Goal: Information Seeking & Learning: Learn about a topic

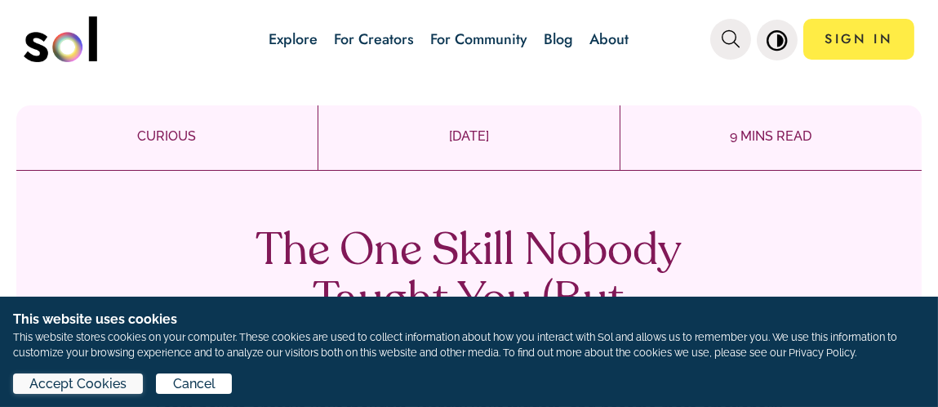
click at [104, 391] on span "Accept Cookies" at bounding box center [77, 384] width 97 height 20
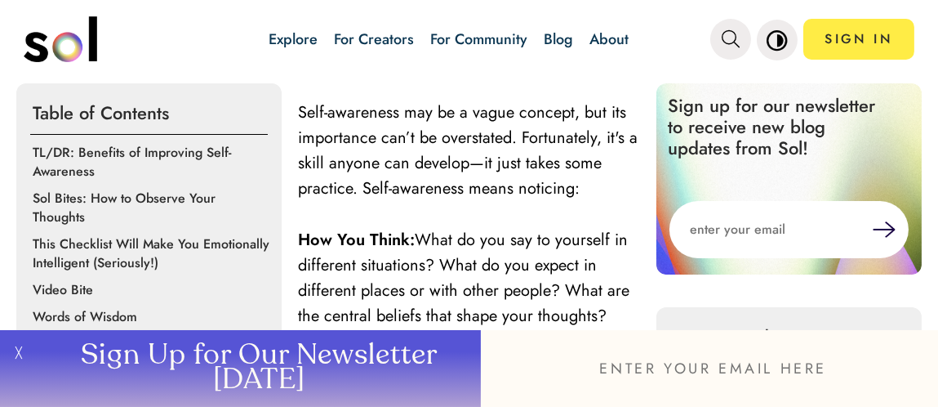
scroll to position [564, 0]
click at [902, 376] on input "email" at bounding box center [709, 368] width 457 height 77
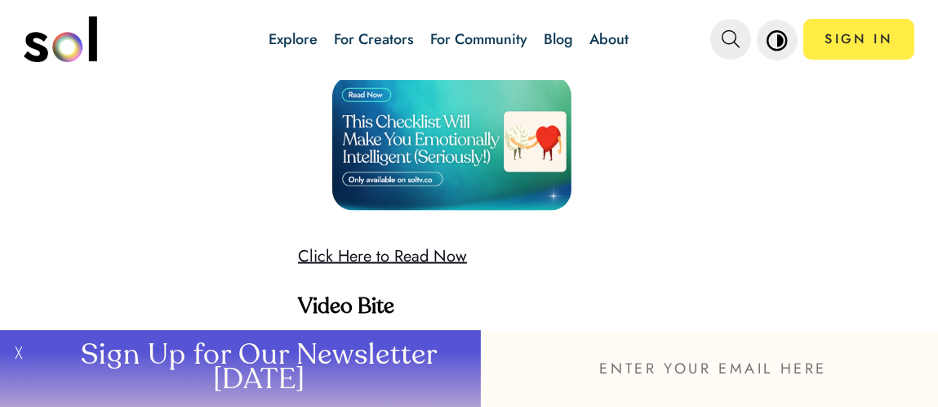
scroll to position [4752, 0]
click at [419, 149] on img at bounding box center [451, 143] width 239 height 135
click at [363, 123] on img at bounding box center [451, 143] width 239 height 135
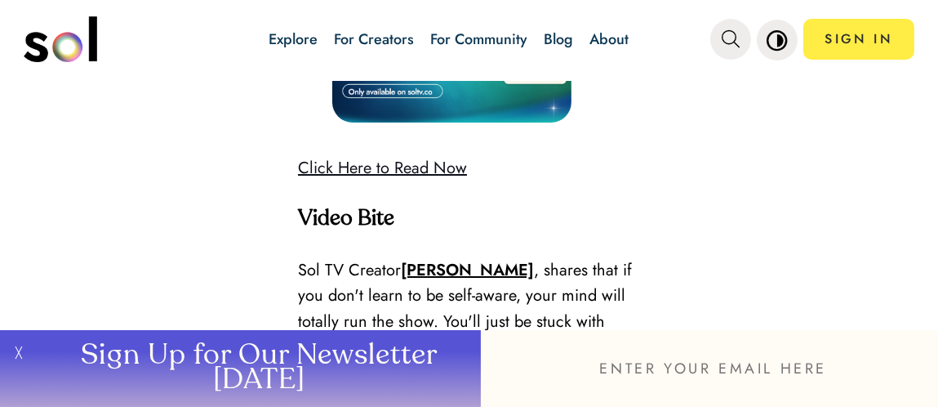
scroll to position [4840, 0]
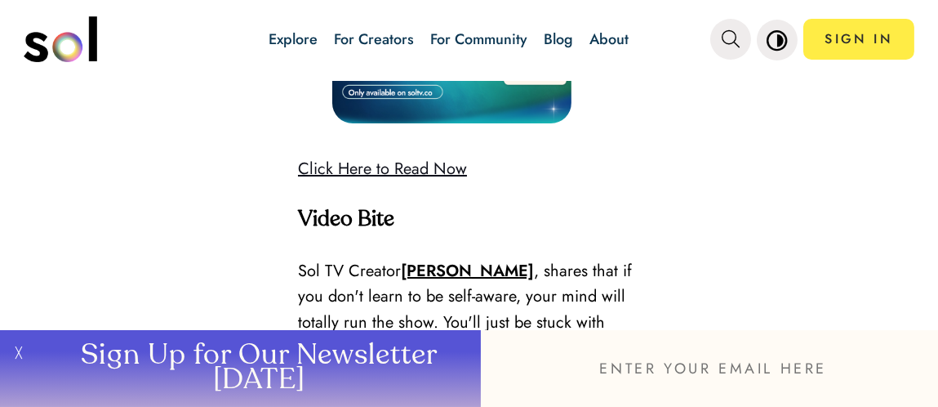
click at [428, 180] on link "Click Here to Read Now" at bounding box center [382, 169] width 169 height 24
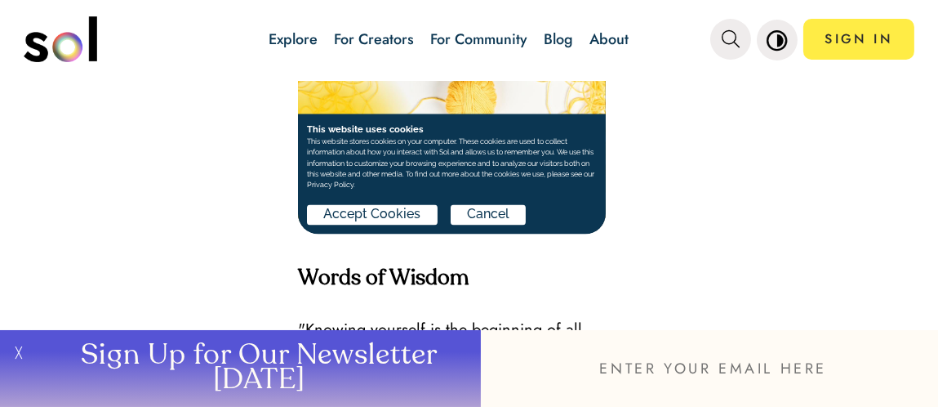
scroll to position [5289, 0]
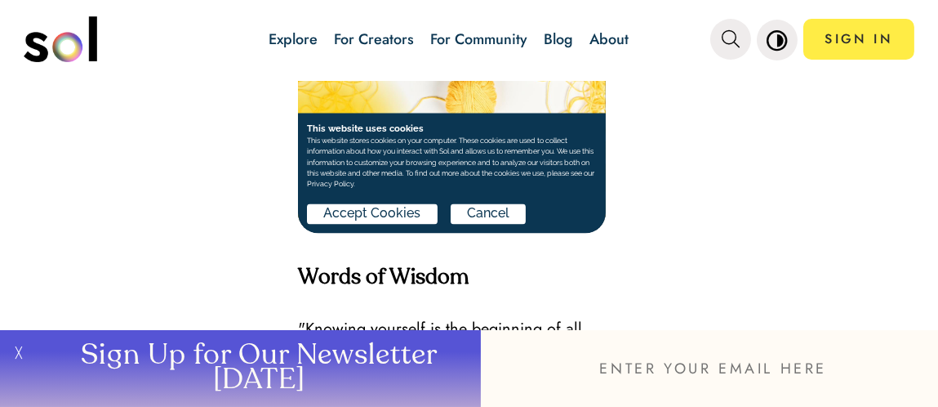
click at [429, 225] on div "Accept Cookies Cancel" at bounding box center [451, 216] width 290 height 27
click at [410, 212] on span "Accept Cookies" at bounding box center [371, 213] width 97 height 20
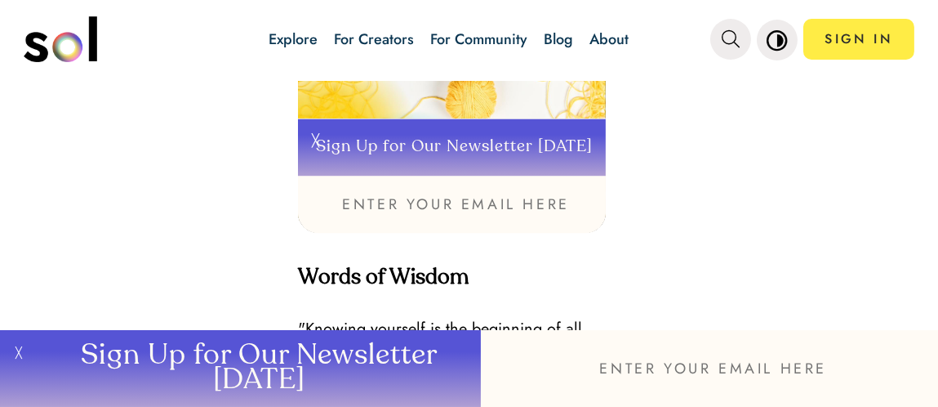
click at [388, 222] on input "email" at bounding box center [451, 204] width 308 height 57
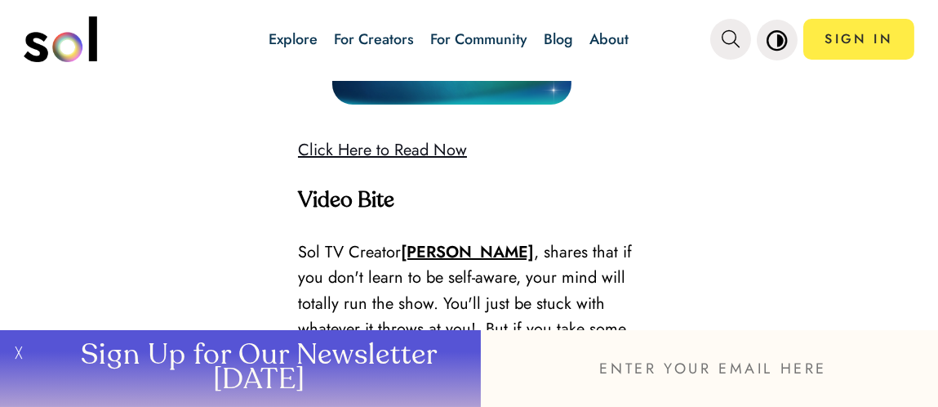
scroll to position [4862, 0]
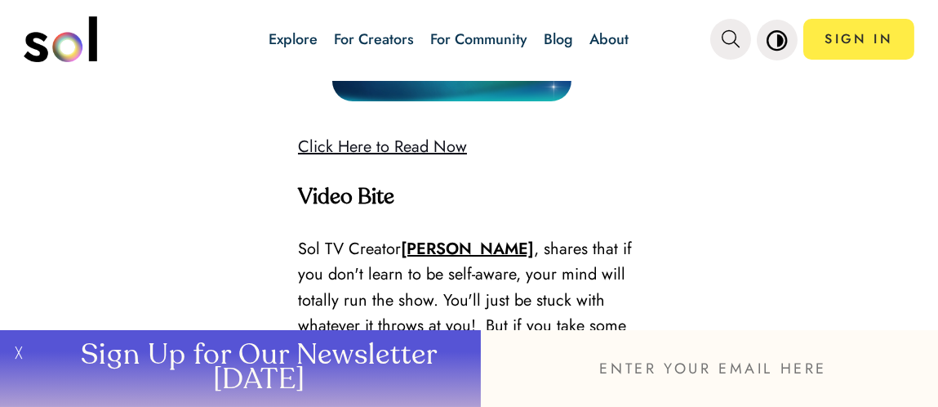
click at [417, 158] on link "Click Here to Read Now" at bounding box center [382, 147] width 169 height 24
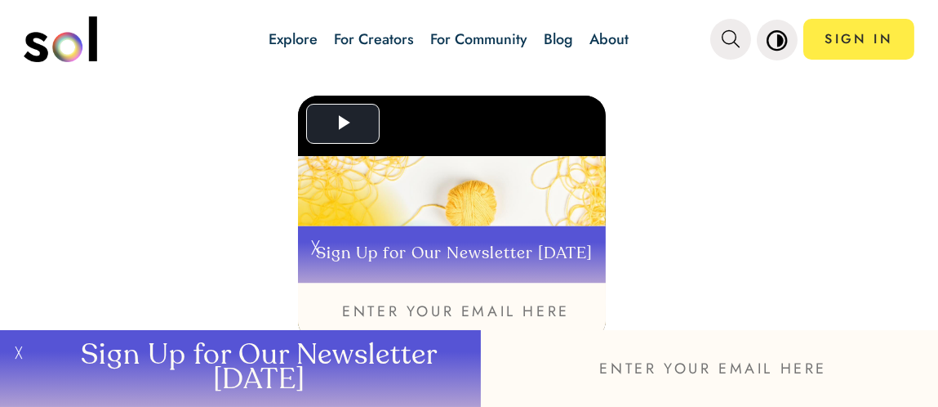
scroll to position [5182, 0]
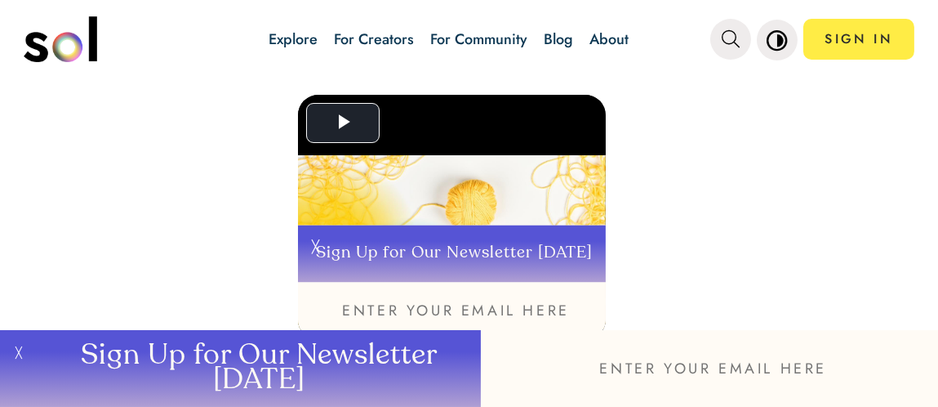
click at [757, 372] on input "email" at bounding box center [709, 368] width 457 height 77
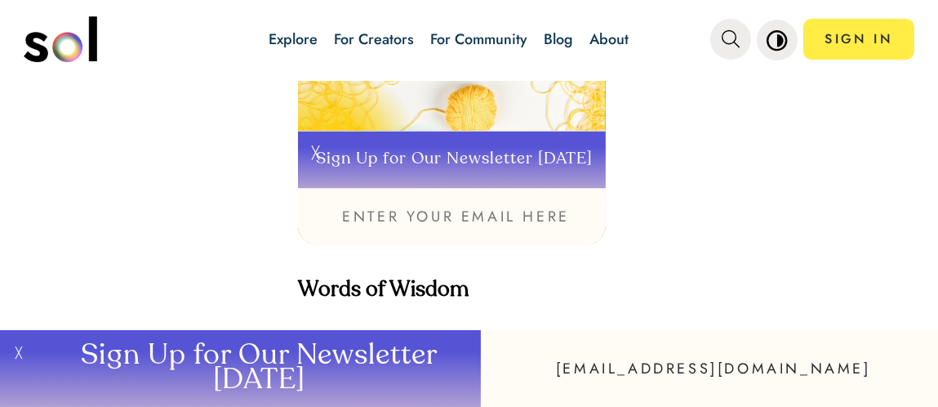
scroll to position [5289, 0]
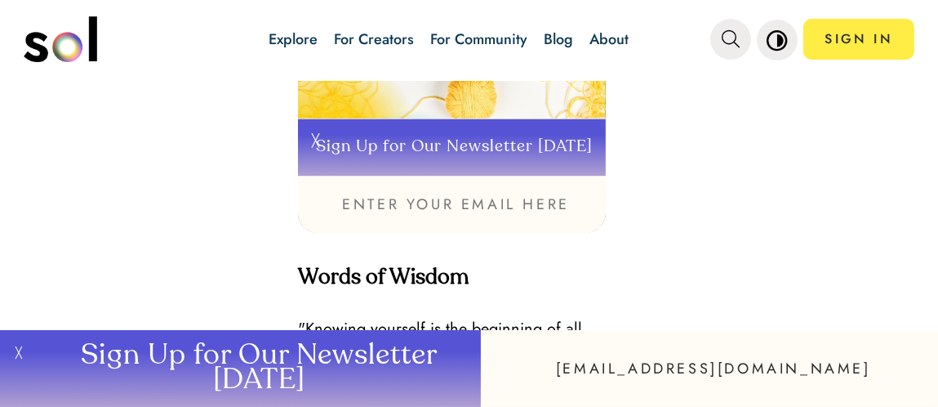
type input "[EMAIL_ADDRESS][DOMAIN_NAME]"
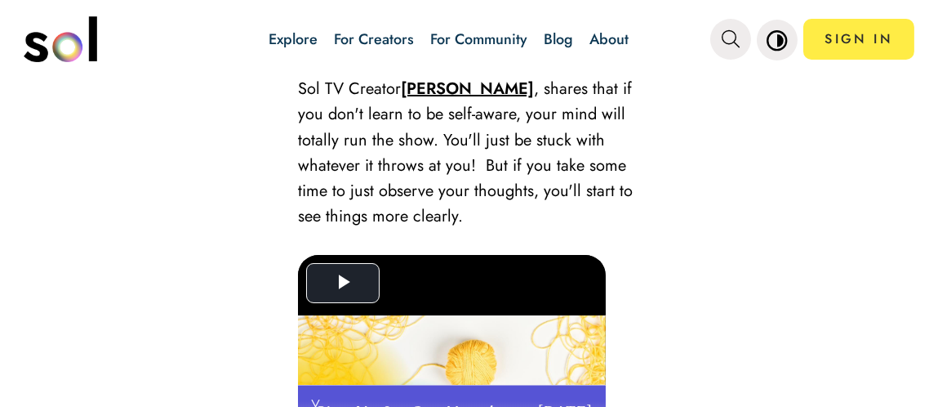
scroll to position [5022, 0]
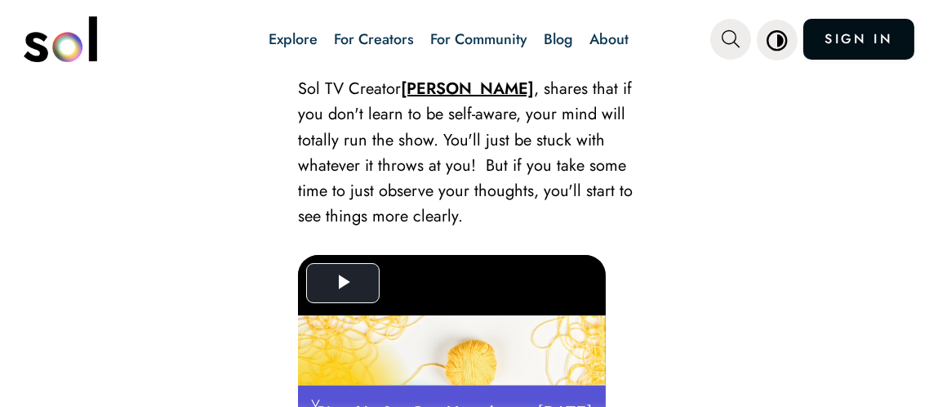
click at [865, 38] on link "SIGN IN" at bounding box center [859, 39] width 111 height 41
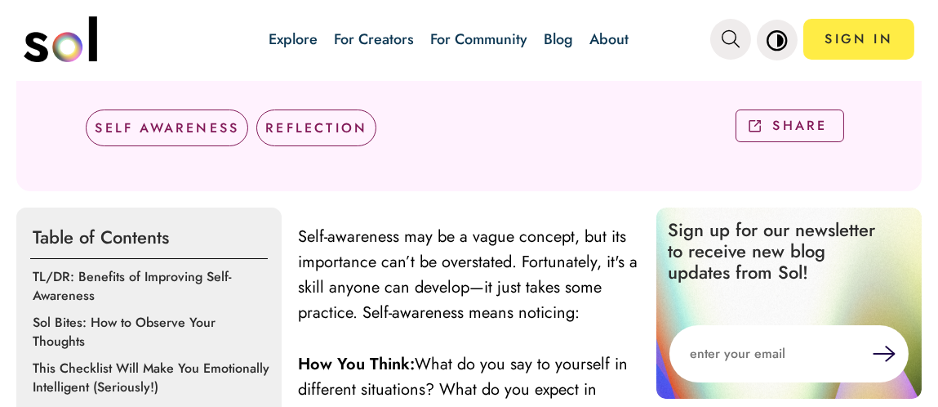
scroll to position [439, 0]
click at [168, 127] on div "SELF AWARENESS" at bounding box center [167, 127] width 163 height 37
click at [85, 154] on div "SELF AWARENESS REFLECTION" at bounding box center [226, 130] width 315 height 61
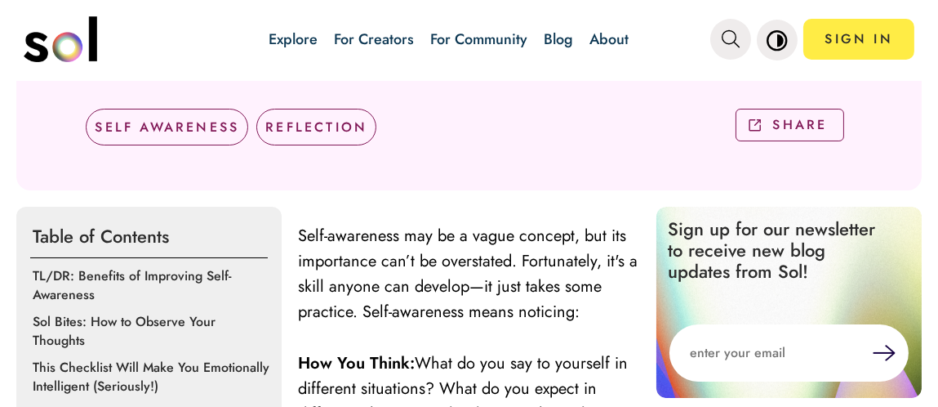
click at [336, 128] on div "REFLECTION" at bounding box center [316, 127] width 120 height 37
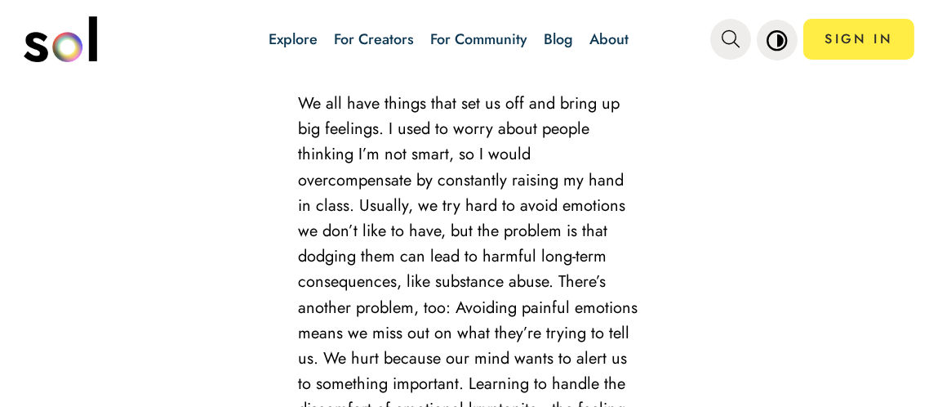
scroll to position [3994, 0]
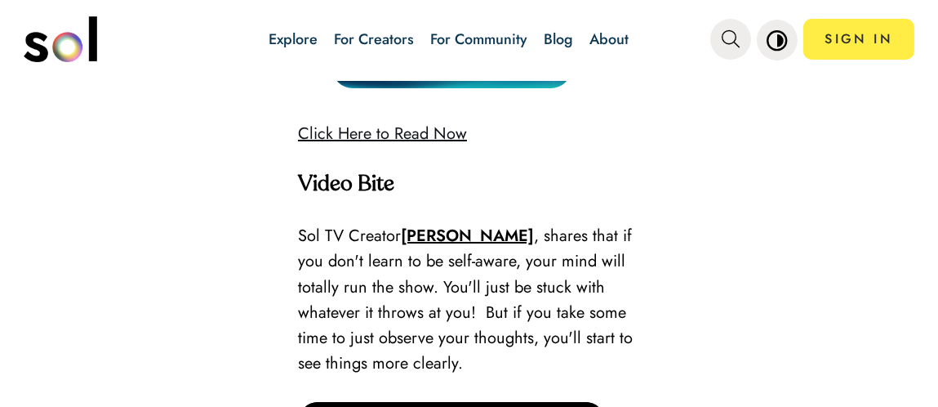
scroll to position [4882, 0]
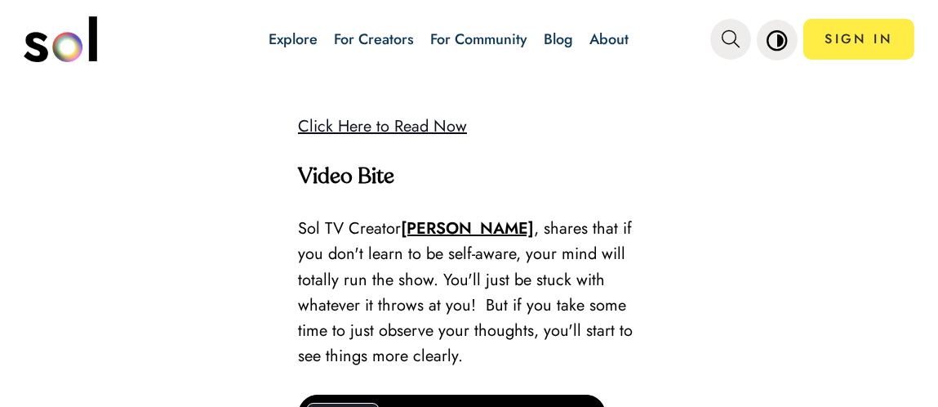
click at [391, 138] on link "Click Here to Read Now" at bounding box center [382, 126] width 169 height 24
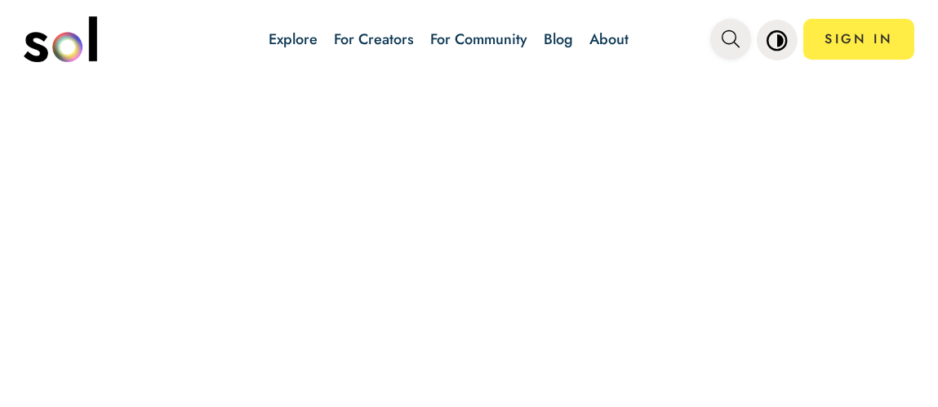
click at [726, 44] on icon "main navigation" at bounding box center [731, 39] width 18 height 18
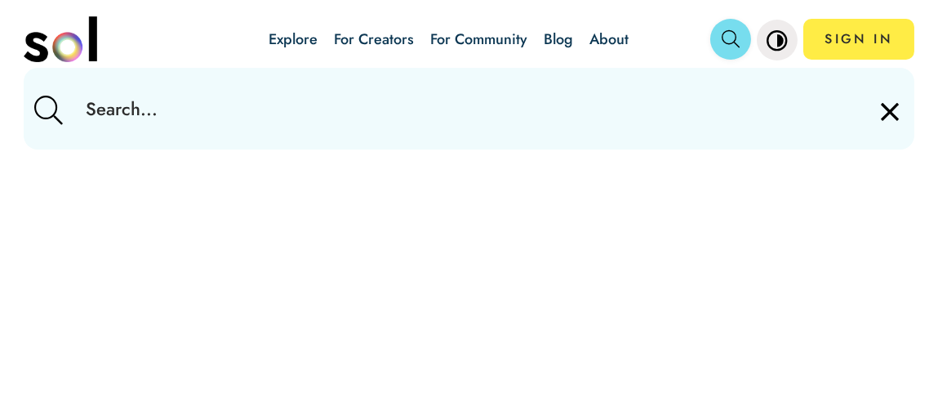
click at [776, 38] on icon "main navigation" at bounding box center [777, 39] width 21 height 21
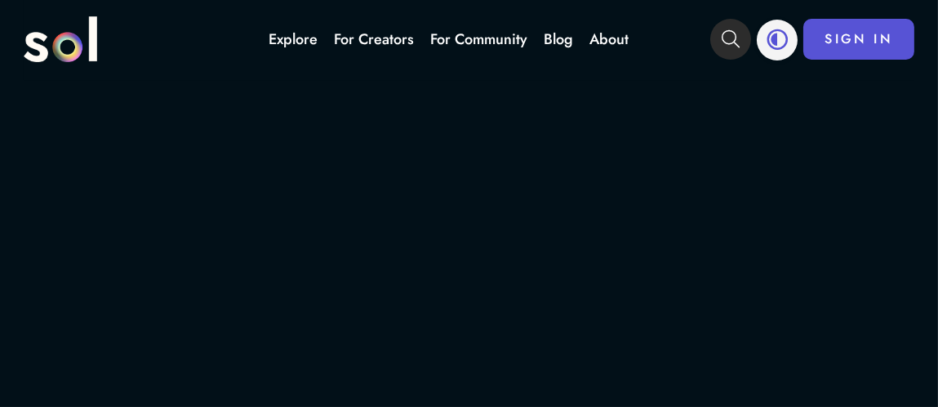
click at [793, 37] on button "main navigation" at bounding box center [777, 40] width 41 height 41
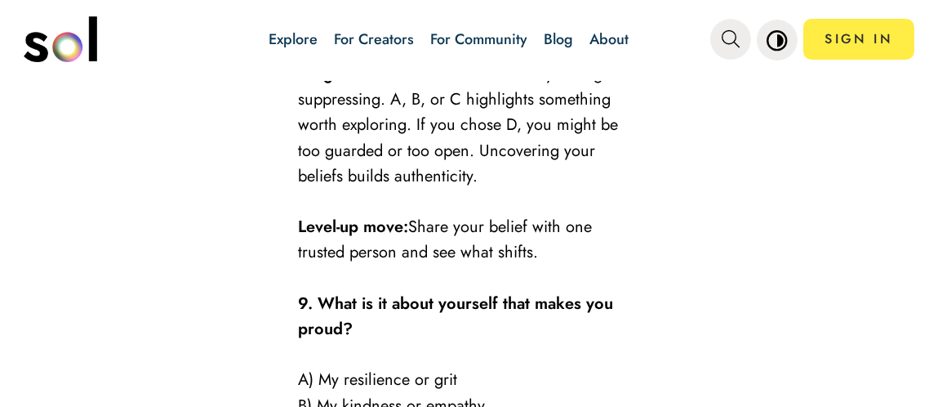
scroll to position [4568, 0]
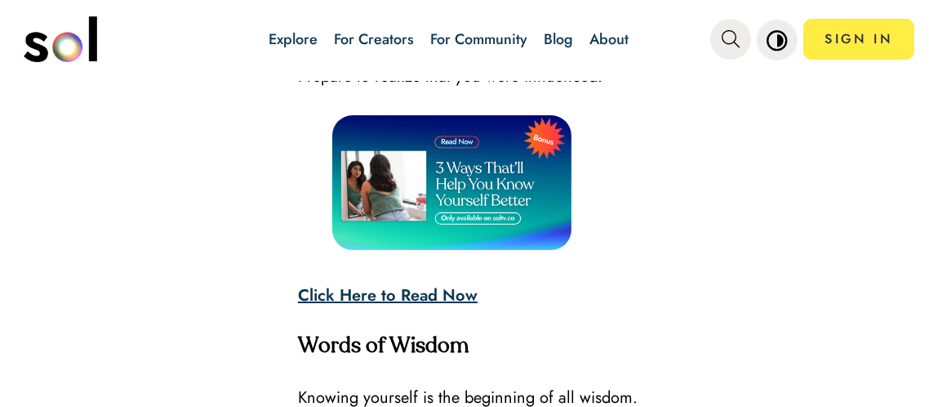
scroll to position [6014, 0]
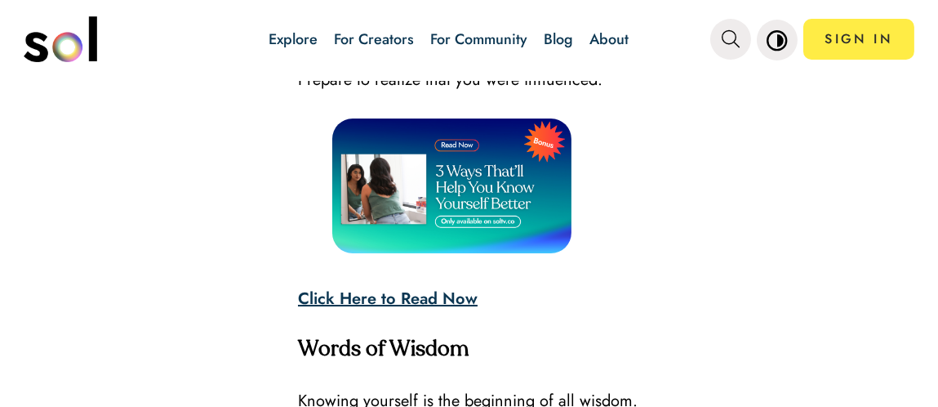
click at [497, 238] on img at bounding box center [451, 185] width 239 height 135
click at [392, 310] on strong "Click Here to Read Now" at bounding box center [388, 299] width 180 height 24
